Goal: Book appointment/travel/reservation

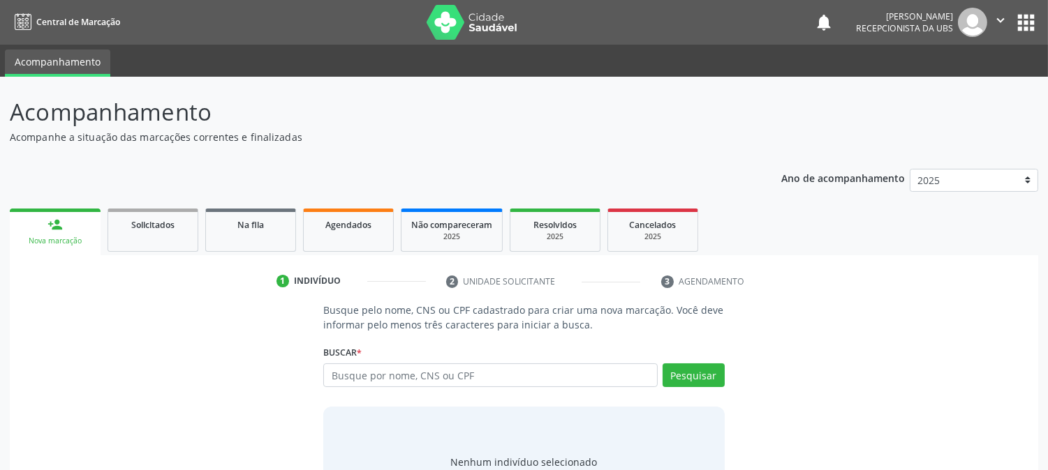
click at [369, 362] on div "Buscar * Busque por nome, CNS ou CPF Nenhum resultado encontrado para: " " Digi…" at bounding box center [523, 369] width 401 height 54
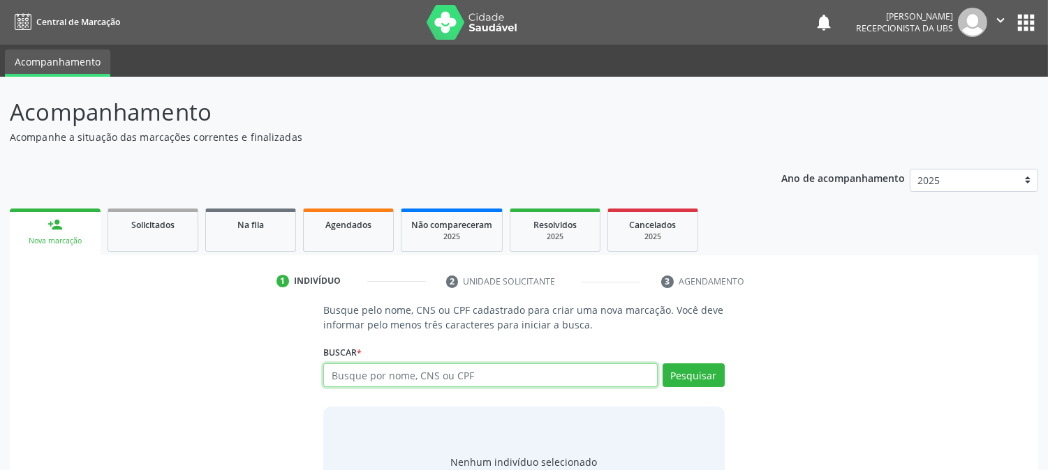
click at [501, 364] on input "text" at bounding box center [490, 376] width 334 height 24
click at [500, 365] on input "text" at bounding box center [490, 376] width 334 height 24
type input "708703143618497"
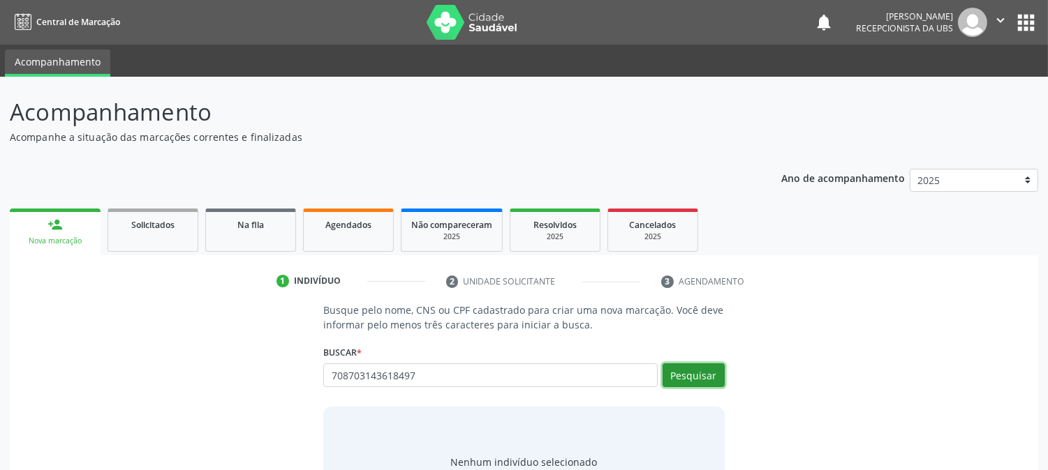
click at [667, 371] on button "Pesquisar" at bounding box center [693, 376] width 62 height 24
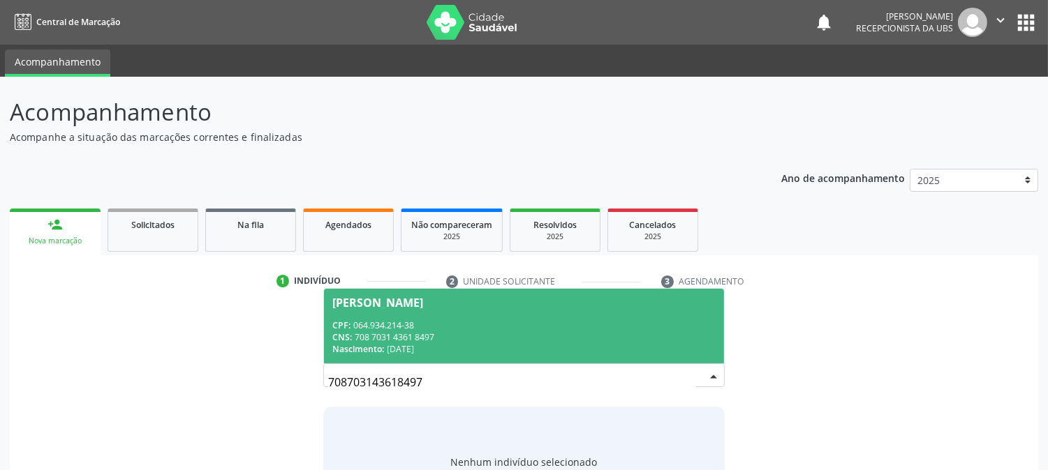
click at [394, 348] on div "Nascimento: [DATE]" at bounding box center [523, 349] width 382 height 12
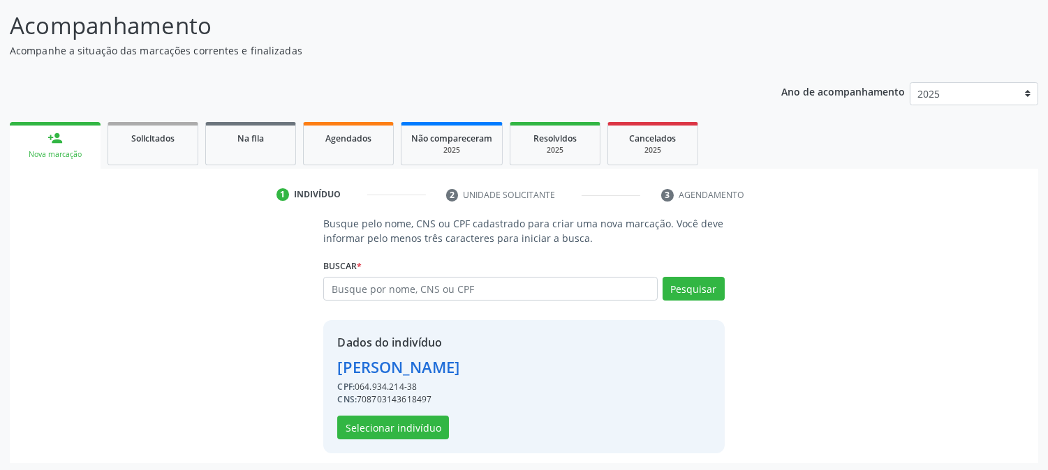
scroll to position [88, 0]
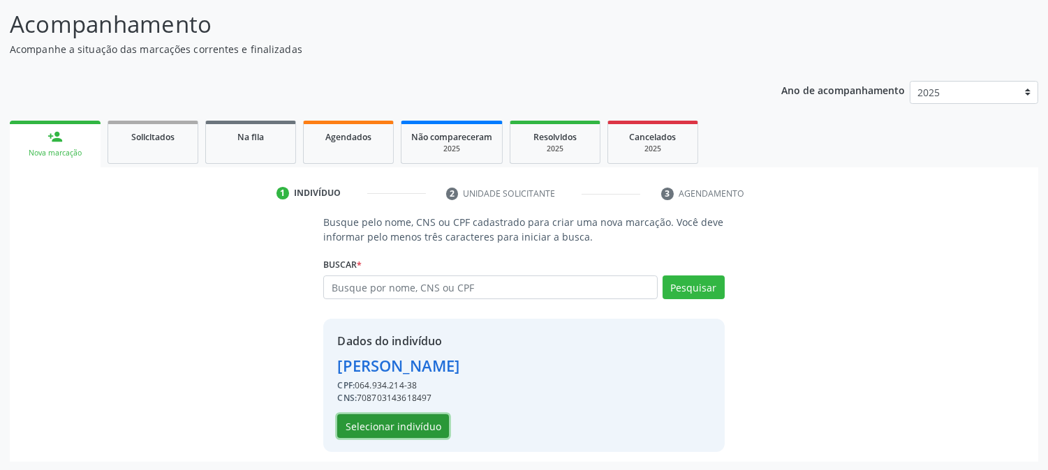
click at [413, 419] on button "Selecionar indivíduo" at bounding box center [393, 427] width 112 height 24
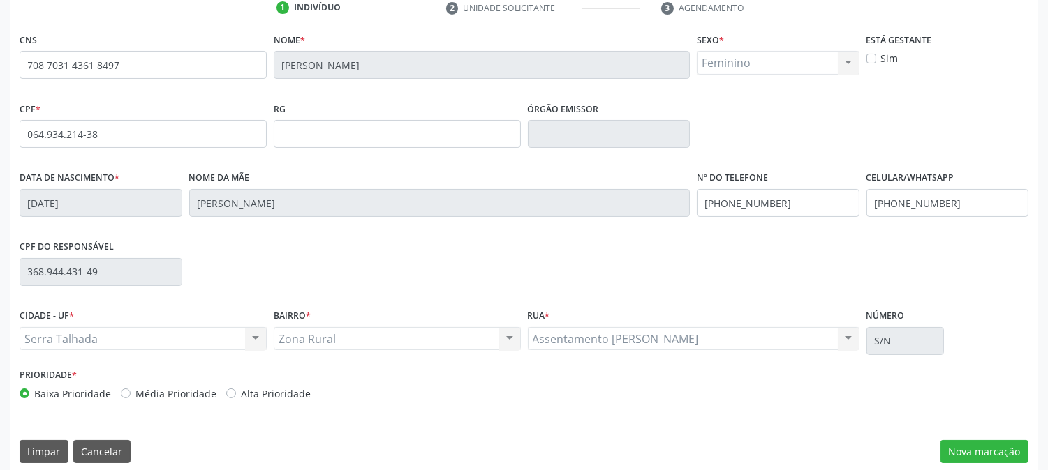
scroll to position [285, 0]
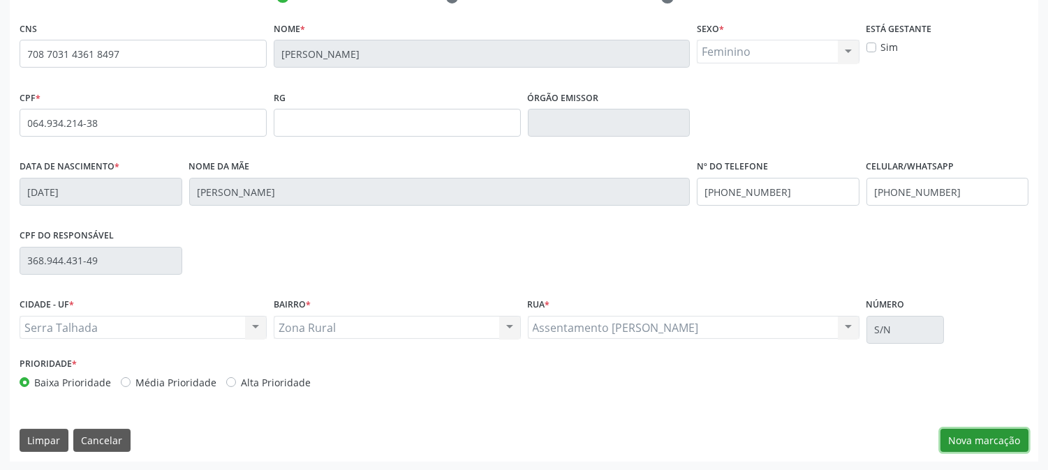
click at [958, 438] on button "Nova marcação" at bounding box center [984, 441] width 88 height 24
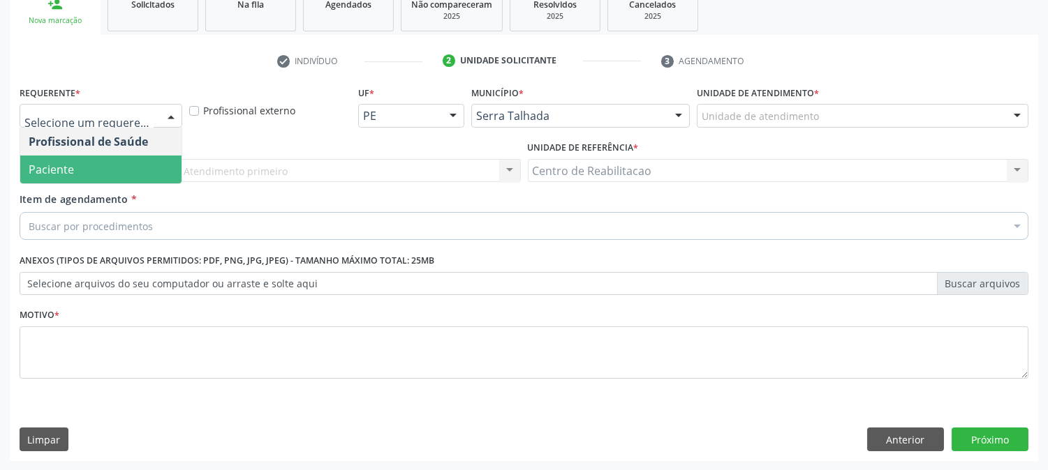
click at [110, 162] on span "Paciente" at bounding box center [100, 170] width 161 height 28
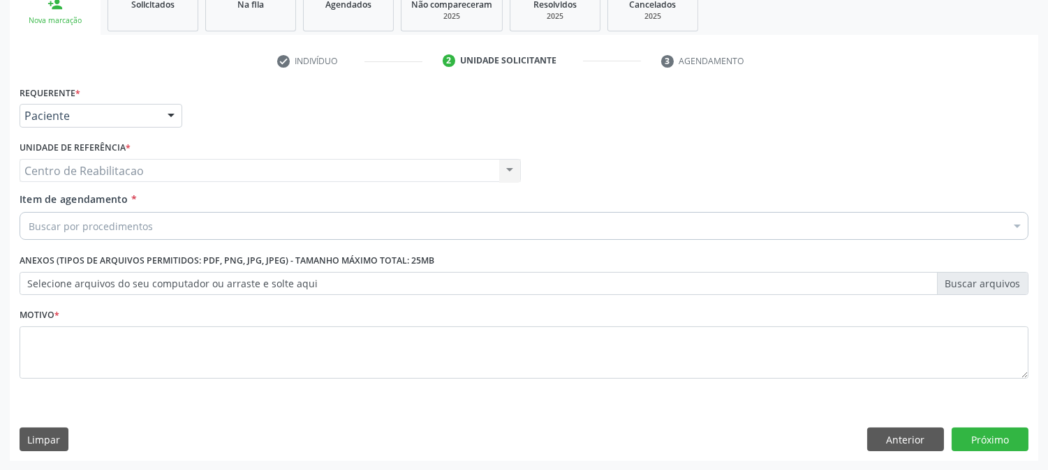
click at [102, 214] on div "Buscar por procedimentos" at bounding box center [524, 226] width 1009 height 28
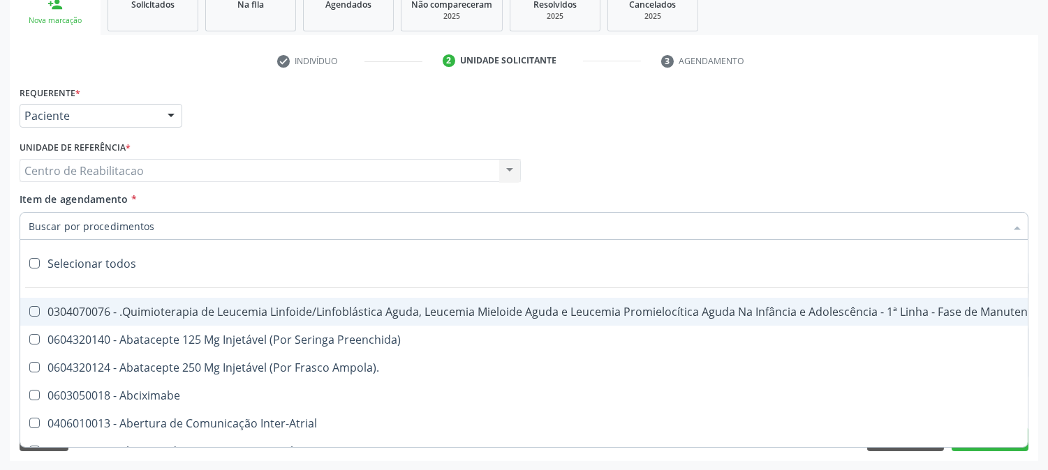
click at [106, 221] on input "Item de agendamento *" at bounding box center [517, 226] width 976 height 28
type input "t"
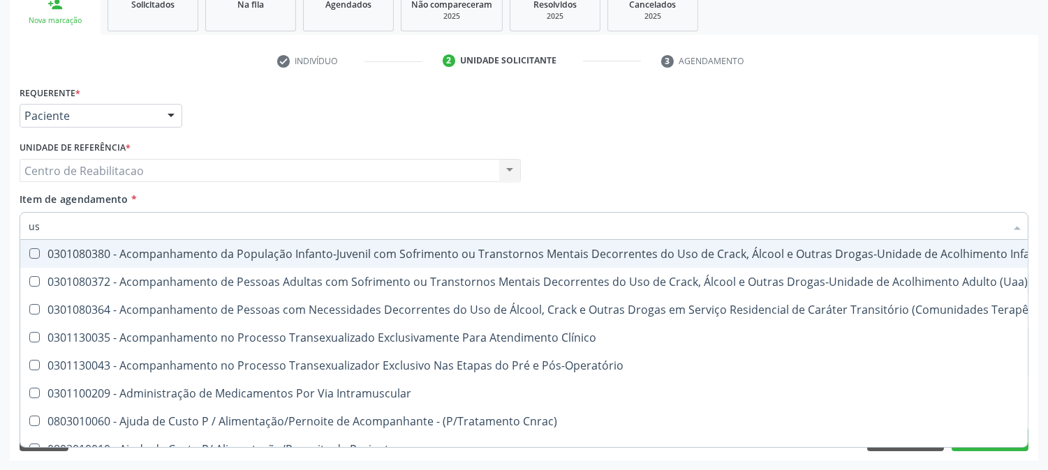
type input "u"
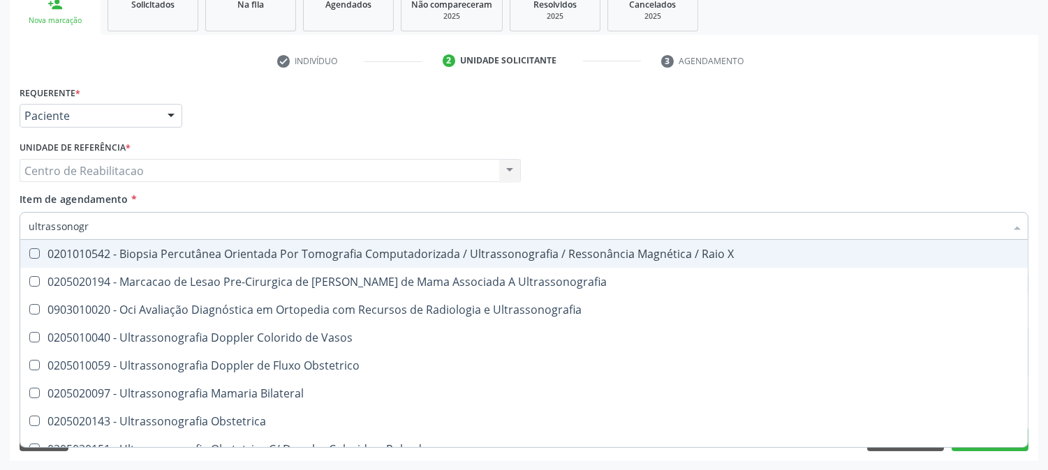
type input "ultrassonogra"
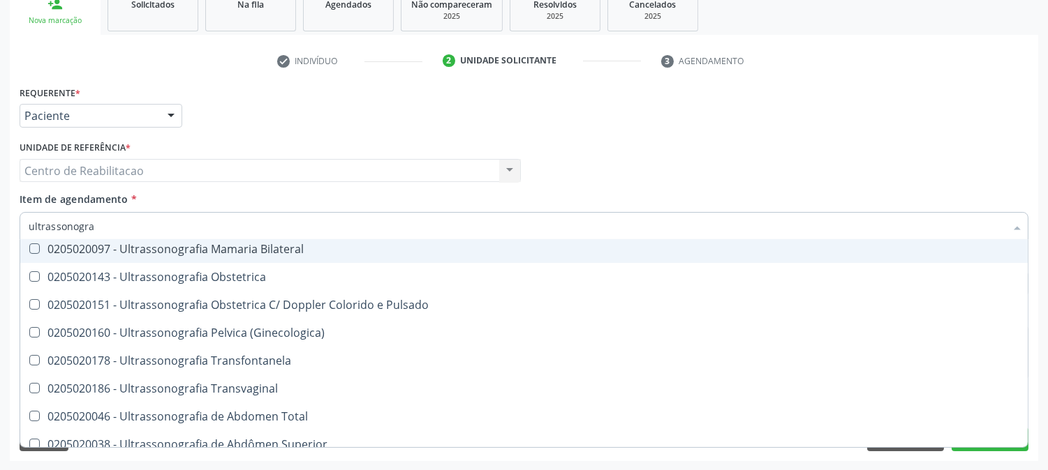
scroll to position [155, 0]
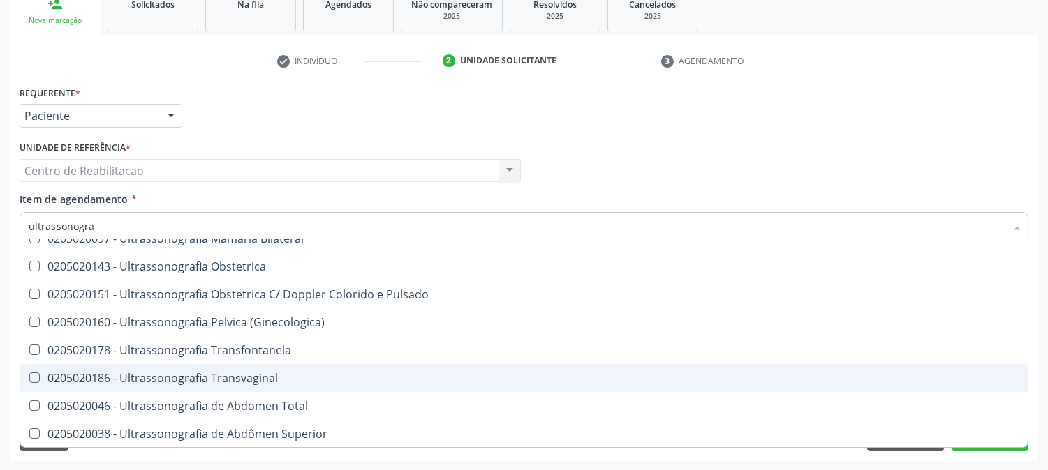
click at [250, 384] on span "0205020186 - Ultrassonografia Transvaginal" at bounding box center [523, 378] width 1007 height 28
checkbox Transvaginal "true"
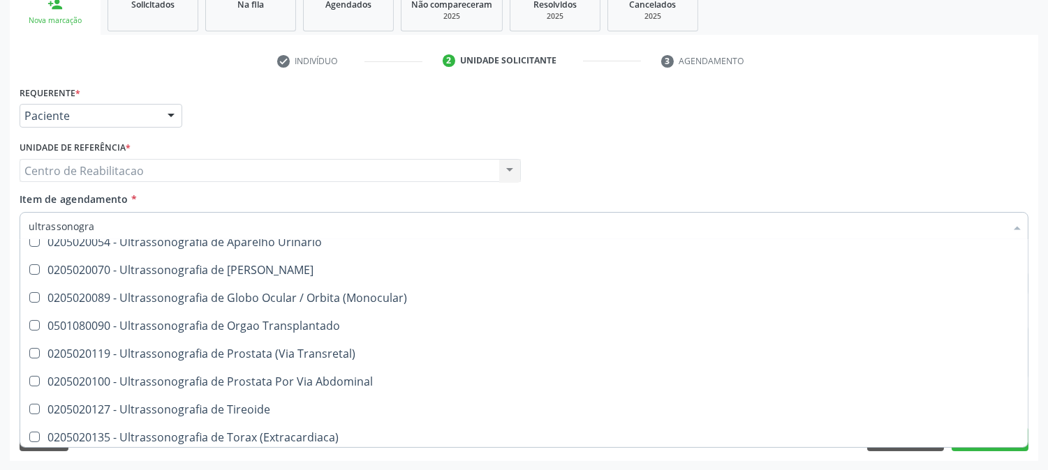
scroll to position [379, 0]
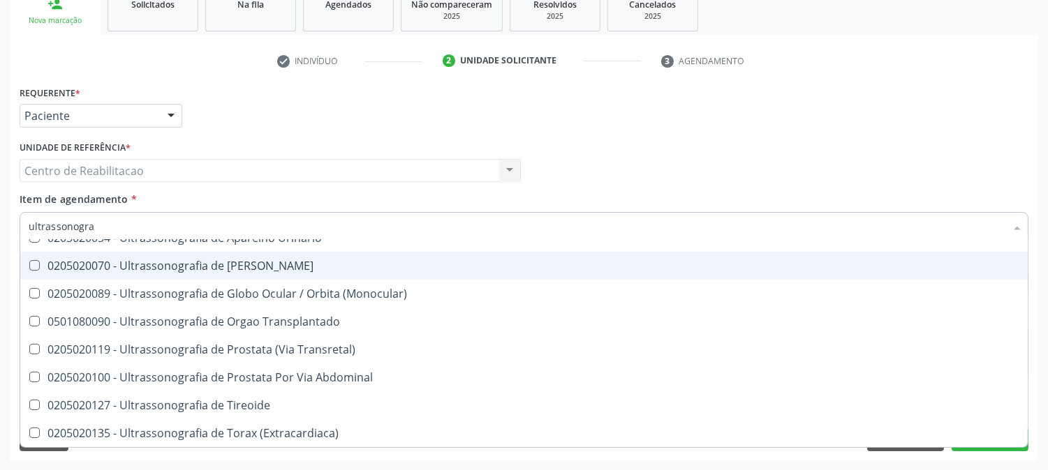
click at [755, 150] on div "Profissional Solicitante Por favor, selecione a Unidade de Atendimento primeiro…" at bounding box center [524, 165] width 1016 height 54
checkbox Ultrassonografia "true"
checkbox Transvaginal "false"
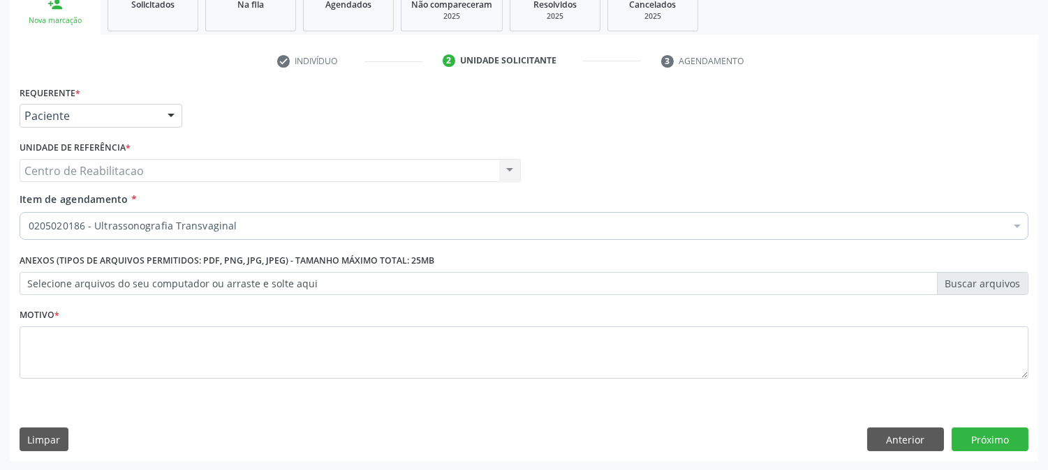
scroll to position [0, 0]
click at [447, 406] on div "Requerente * Paciente Profissional de Saúde Paciente Nenhum resultado encontrad…" at bounding box center [524, 271] width 1028 height 379
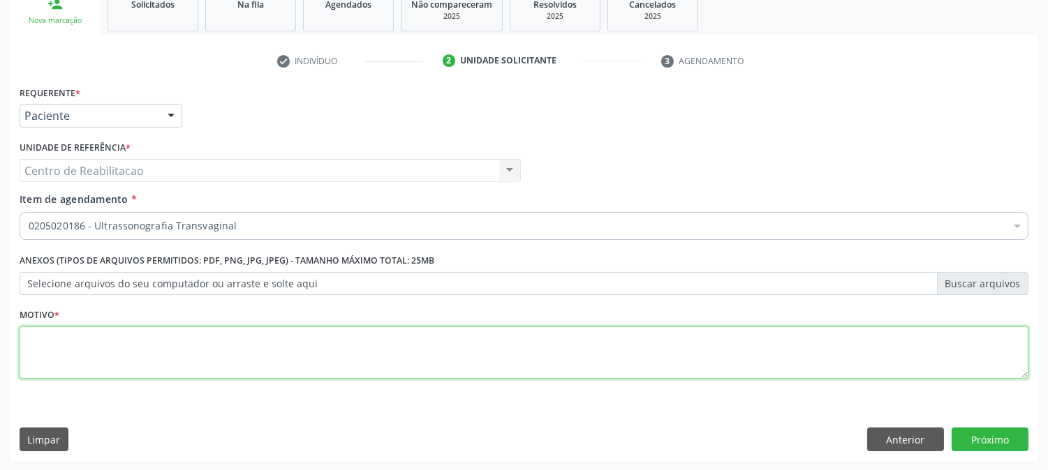
click at [380, 339] on textarea at bounding box center [524, 353] width 1009 height 53
type textarea "00"
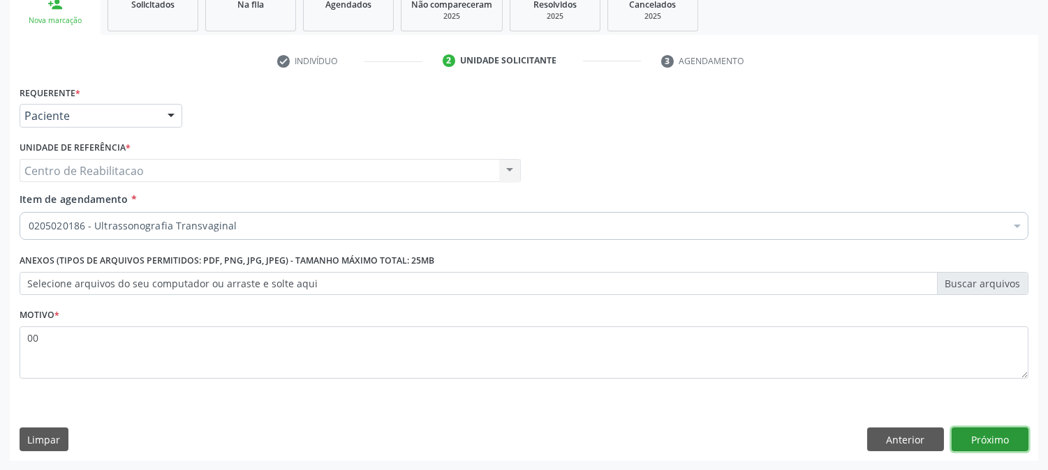
click at [990, 429] on button "Próximo" at bounding box center [989, 440] width 77 height 24
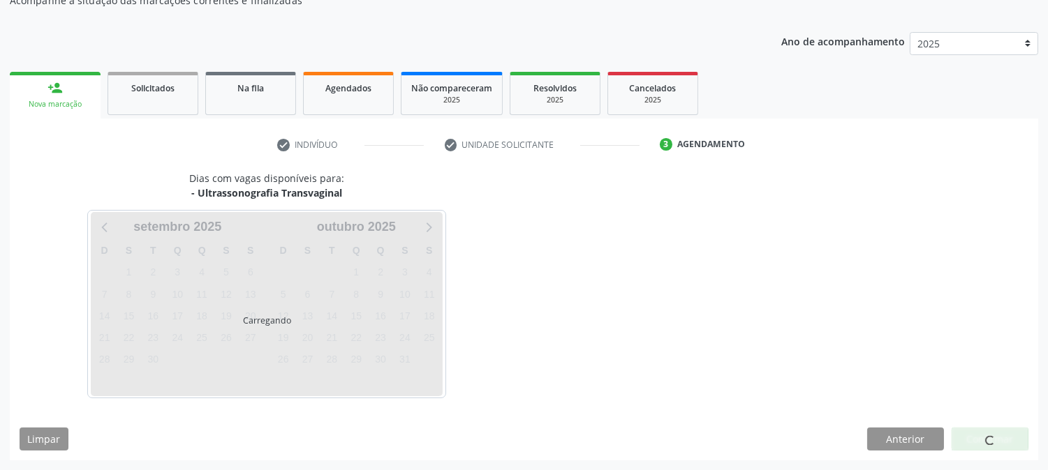
scroll to position [136, 0]
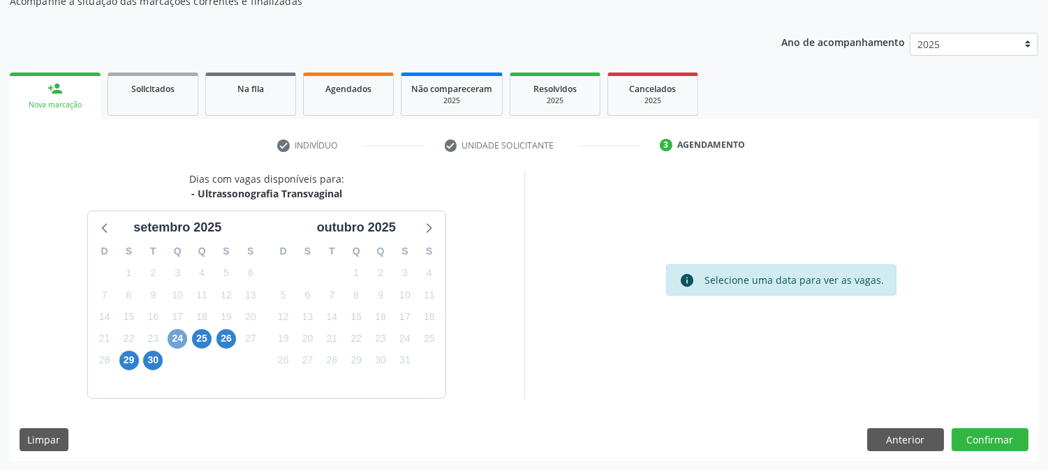
click at [181, 343] on span "24" at bounding box center [178, 339] width 20 height 20
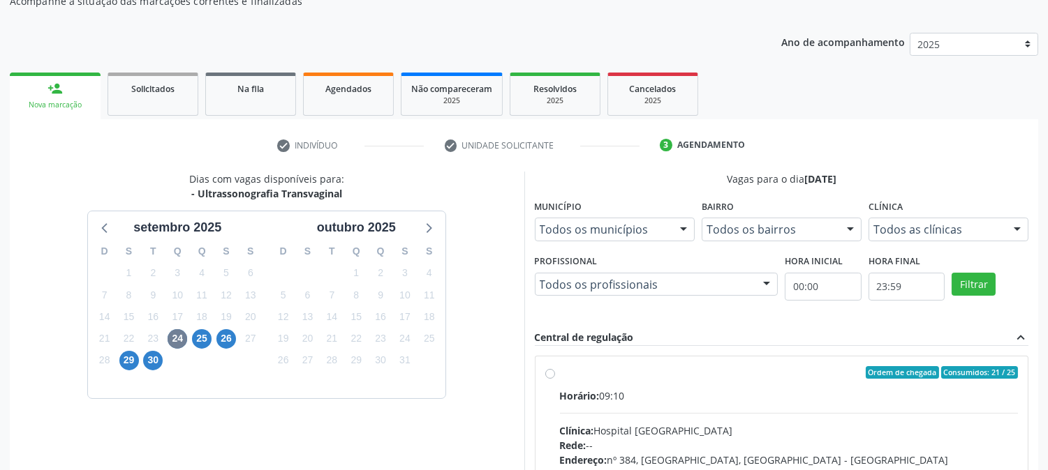
click at [560, 378] on label "Ordem de chegada Consumidos: 21 / 25 Horário: 09:10 Clínica: Hospital [GEOGRAPH…" at bounding box center [789, 473] width 459 height 214
click at [545, 378] on input "Ordem de chegada Consumidos: 21 / 25 Horário: 09:10 Clínica: Hospital [GEOGRAPH…" at bounding box center [550, 372] width 10 height 13
radio input "true"
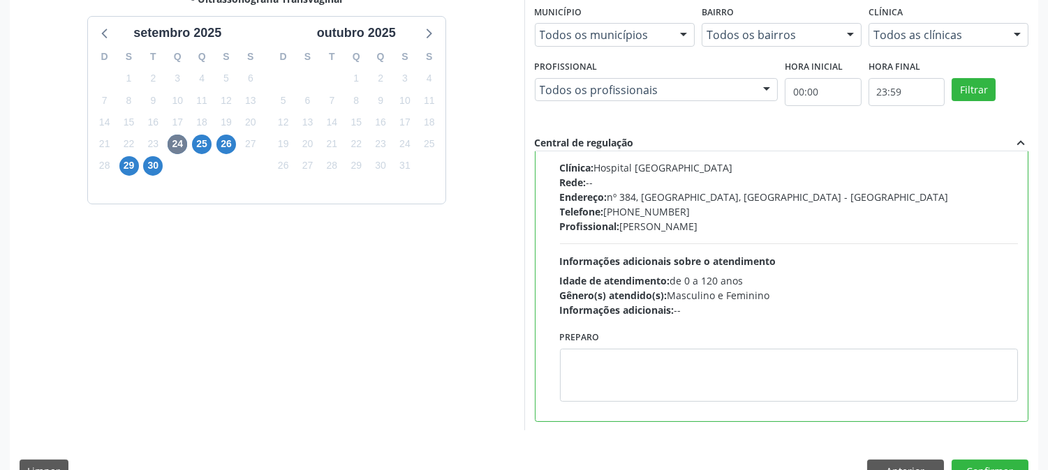
scroll to position [363, 0]
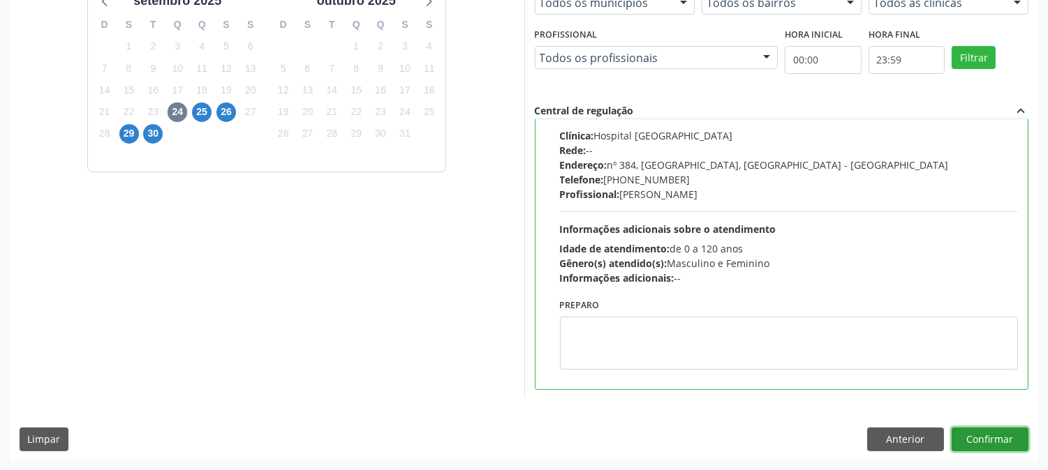
click at [974, 437] on button "Confirmar" at bounding box center [989, 440] width 77 height 24
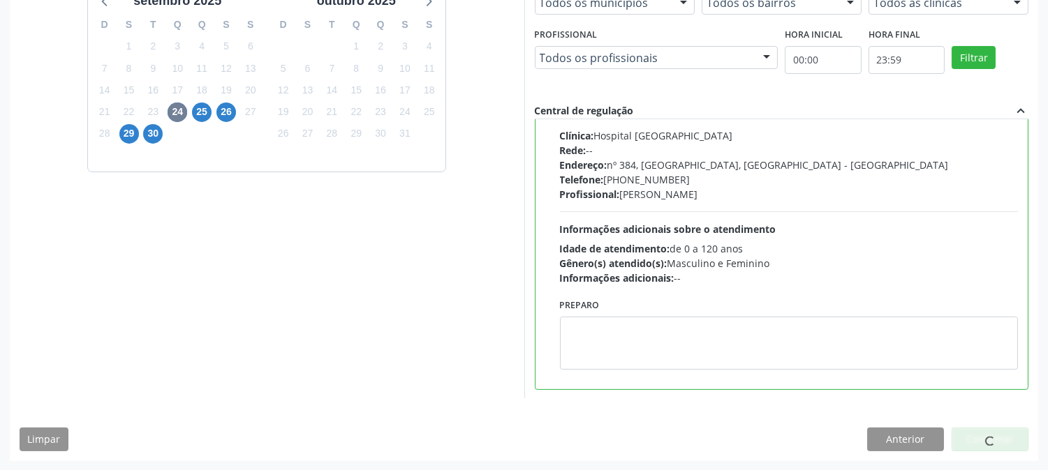
scroll to position [0, 0]
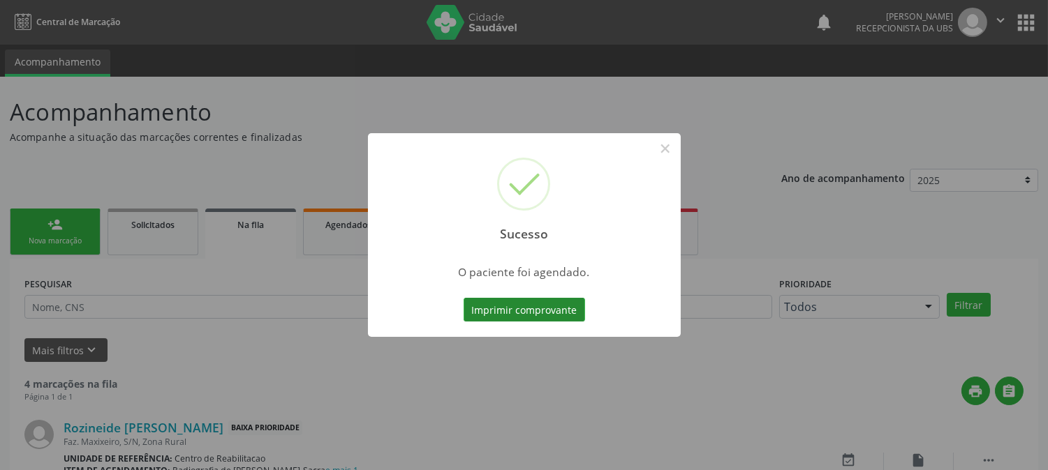
click at [528, 314] on button "Imprimir comprovante" at bounding box center [523, 310] width 121 height 24
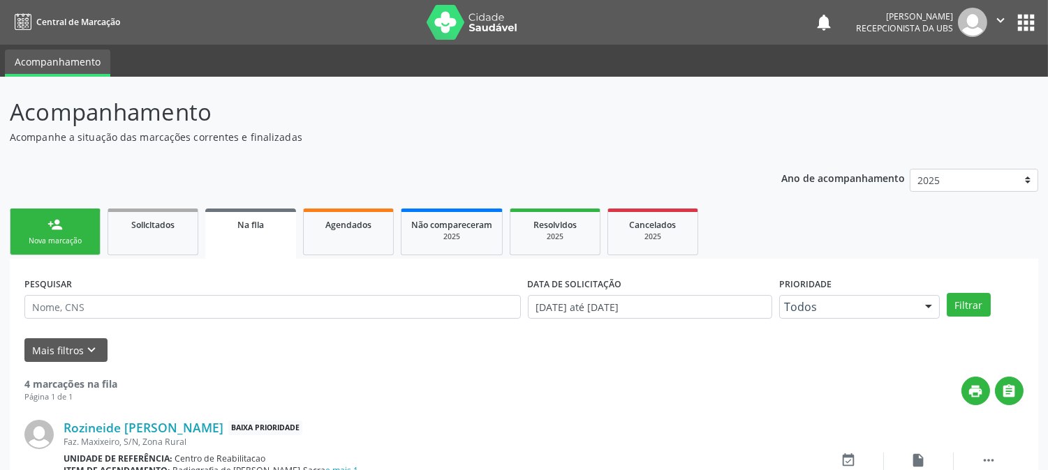
click at [956, 23] on div "[PERSON_NAME] Recepcionista da UBS" at bounding box center [921, 22] width 131 height 29
click at [995, 24] on icon "" at bounding box center [1000, 20] width 15 height 15
click at [959, 86] on link "Sair" at bounding box center [964, 85] width 96 height 20
